Goal: Task Accomplishment & Management: Use online tool/utility

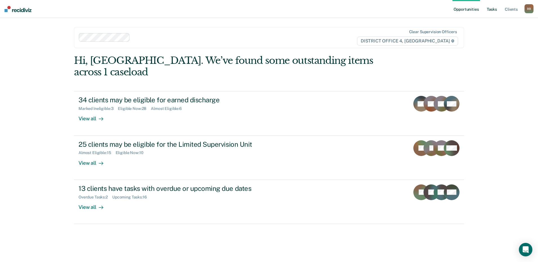
click at [489, 9] on link "Tasks" at bounding box center [492, 9] width 12 height 18
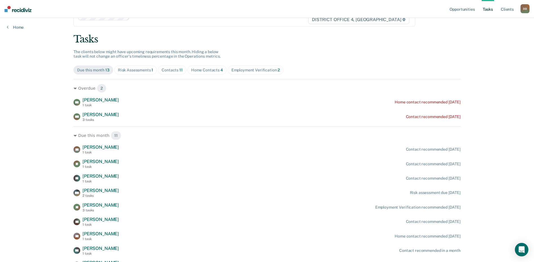
scroll to position [81, 0]
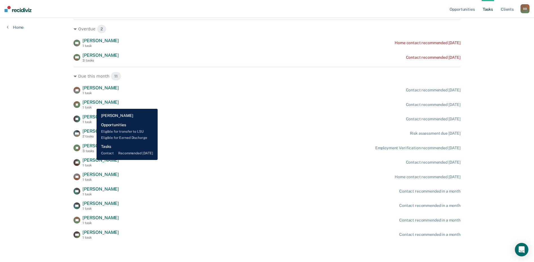
click at [92, 105] on span "[PERSON_NAME]" at bounding box center [100, 102] width 36 height 5
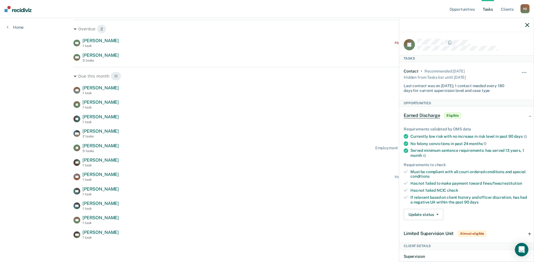
click at [524, 115] on div "Earned Discharge Eligible" at bounding box center [466, 116] width 134 height 18
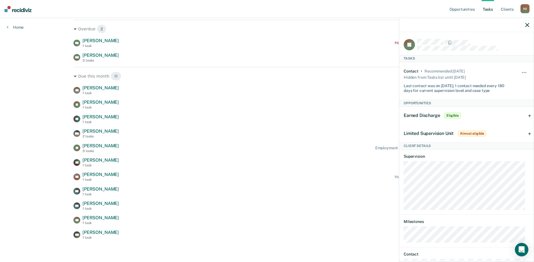
click at [486, 115] on div "Earned Discharge Eligible" at bounding box center [466, 116] width 134 height 18
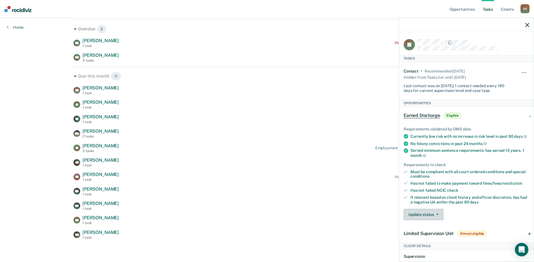
click at [434, 215] on span "button" at bounding box center [436, 214] width 5 height 1
click at [419, 242] on button "Mark Ineligible" at bounding box center [430, 237] width 54 height 9
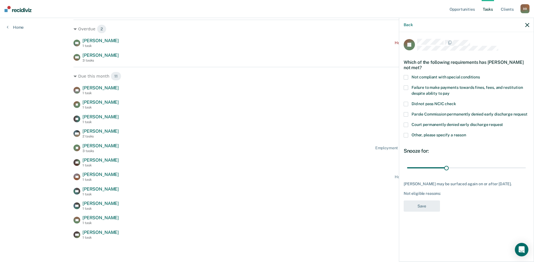
click at [405, 136] on span at bounding box center [405, 135] width 5 height 5
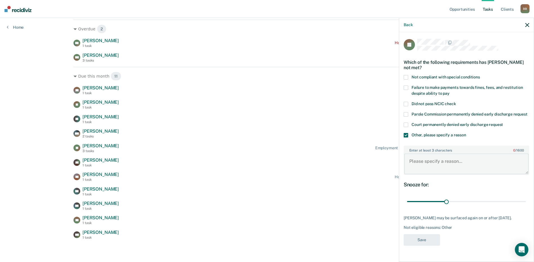
click at [414, 164] on textarea "Enter at least 3 characters 0 / 1600" at bounding box center [466, 164] width 124 height 21
type textarea "NCO"
click at [424, 237] on button "Save" at bounding box center [421, 240] width 36 height 12
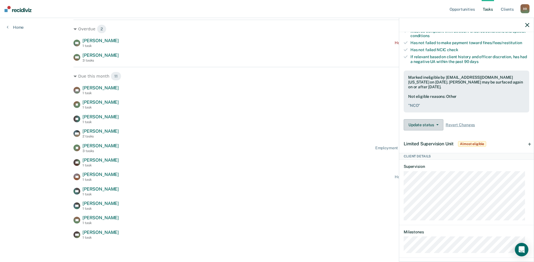
scroll to position [169, 0]
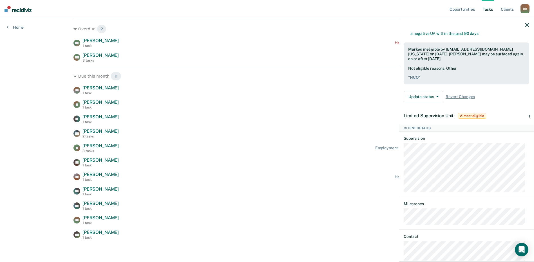
click at [525, 120] on div "Limited Supervision Unit Almost eligible" at bounding box center [466, 116] width 134 height 18
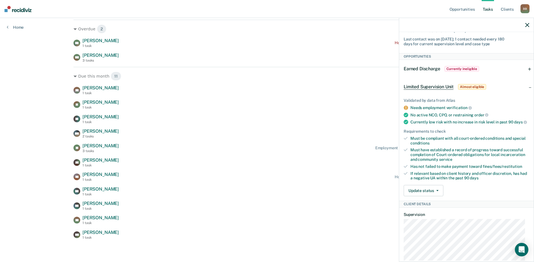
scroll to position [42, 0]
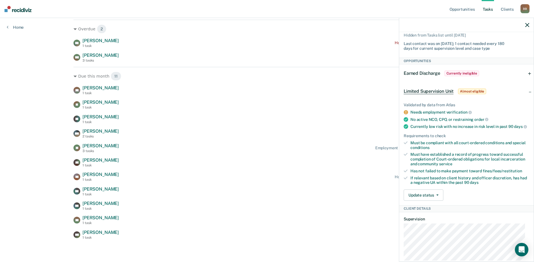
click at [473, 90] on span "Almost eligible" at bounding box center [472, 92] width 28 height 6
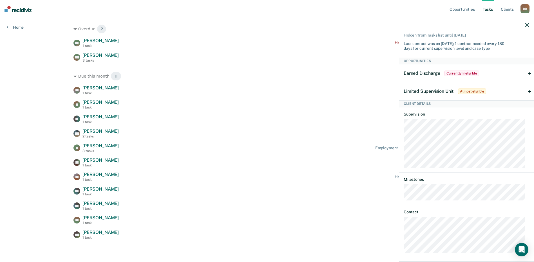
click at [473, 90] on span "Almost eligible" at bounding box center [472, 92] width 28 height 6
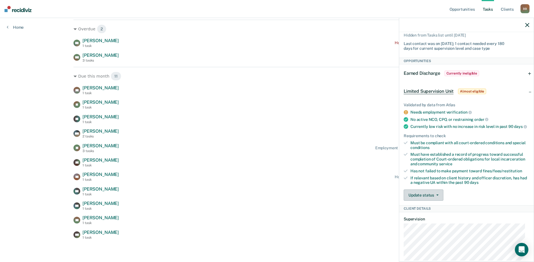
click at [427, 197] on button "Update status" at bounding box center [423, 195] width 40 height 11
click at [426, 220] on button "Mark Ineligible" at bounding box center [430, 217] width 54 height 9
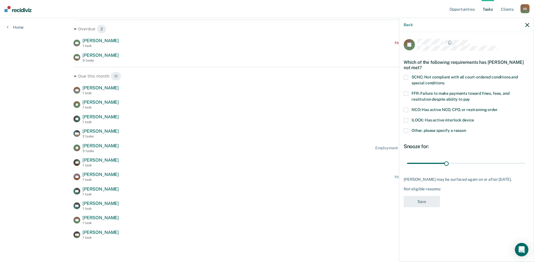
click at [406, 109] on span at bounding box center [405, 110] width 5 height 5
click at [424, 200] on button "Save" at bounding box center [421, 202] width 36 height 12
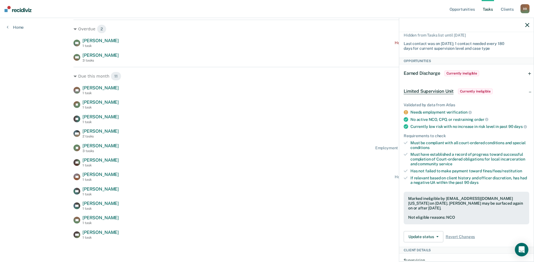
click at [526, 25] on icon "button" at bounding box center [527, 25] width 4 height 4
